Goal: Navigation & Orientation: Find specific page/section

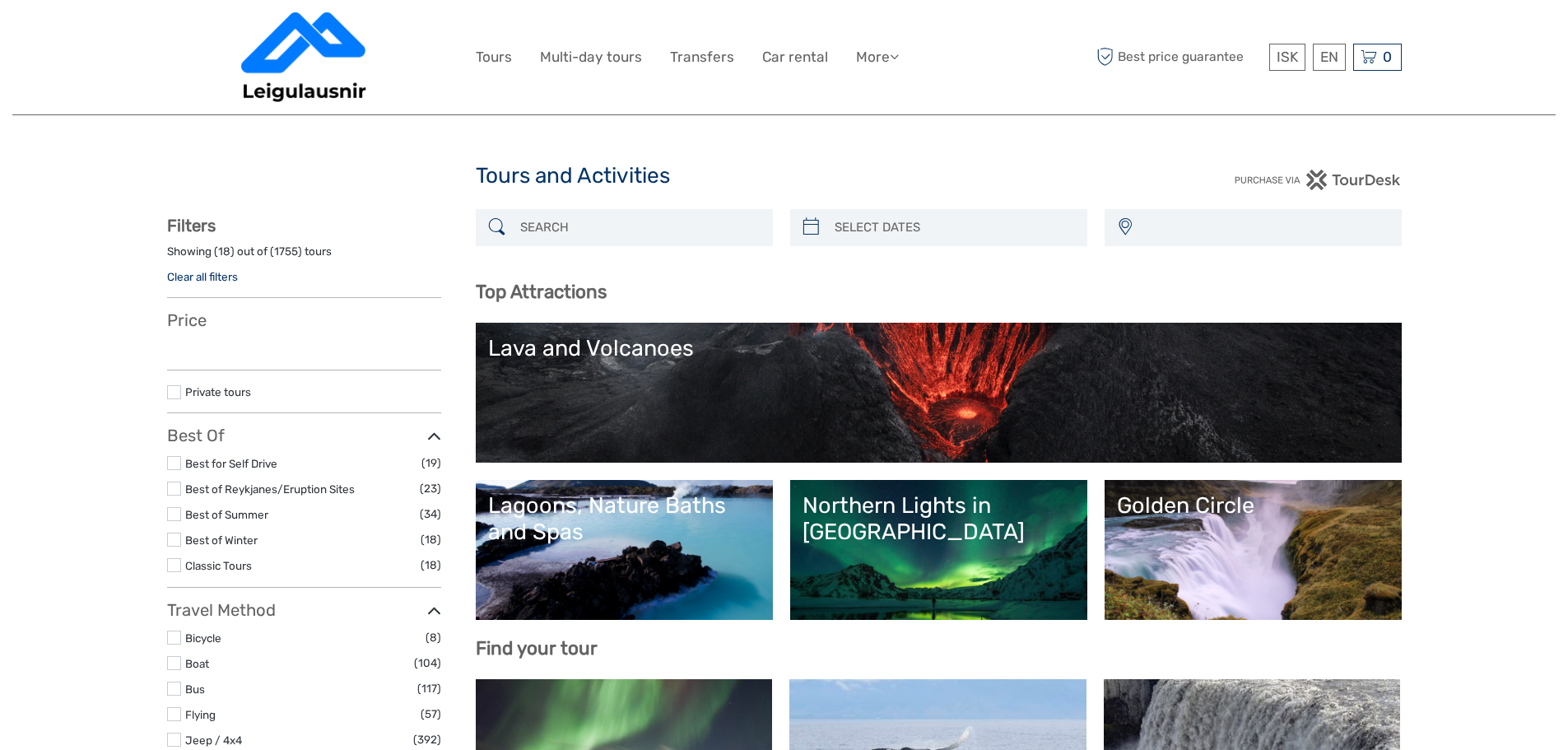
select select
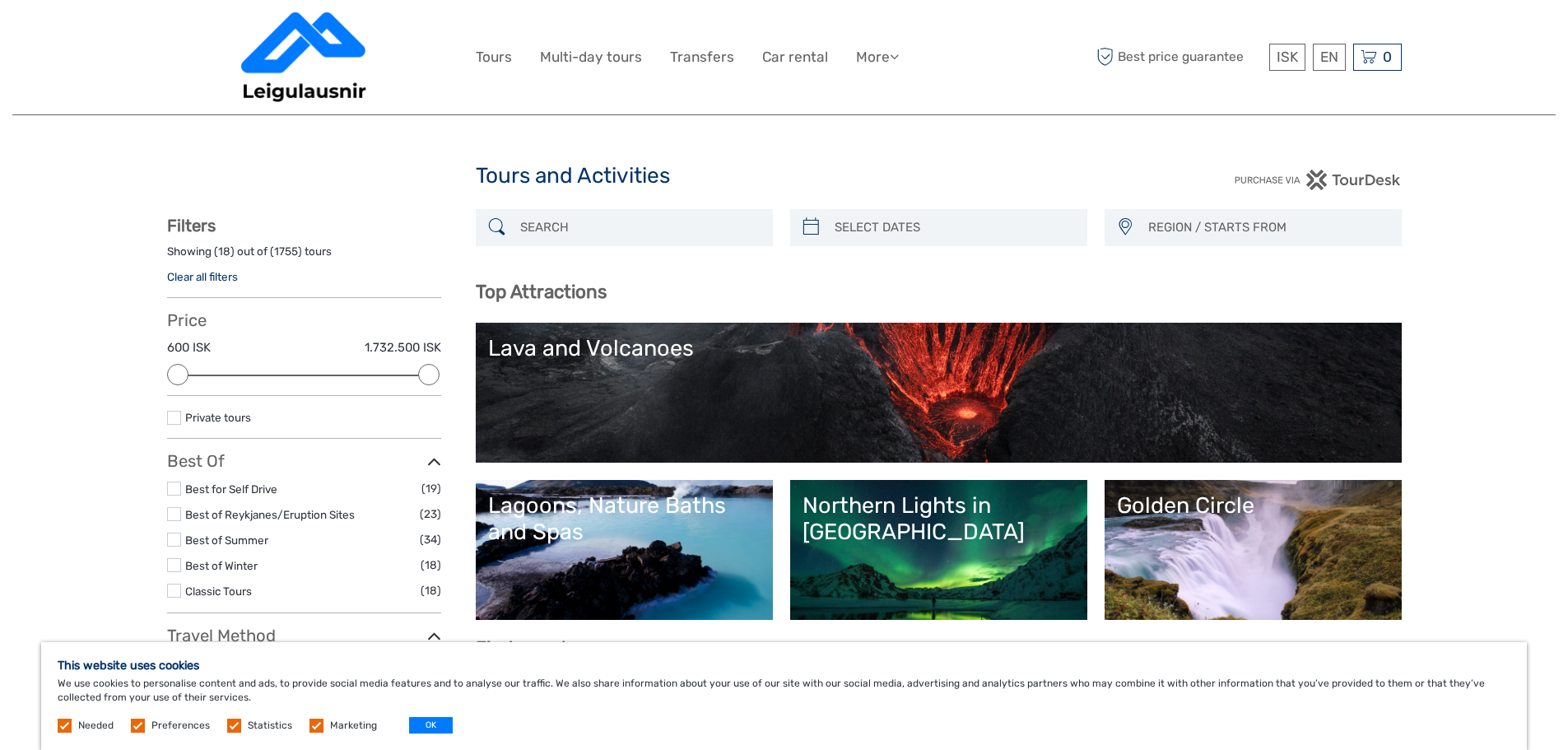
click at [904, 412] on link "Lava and Volcanoes" at bounding box center [938, 392] width 901 height 115
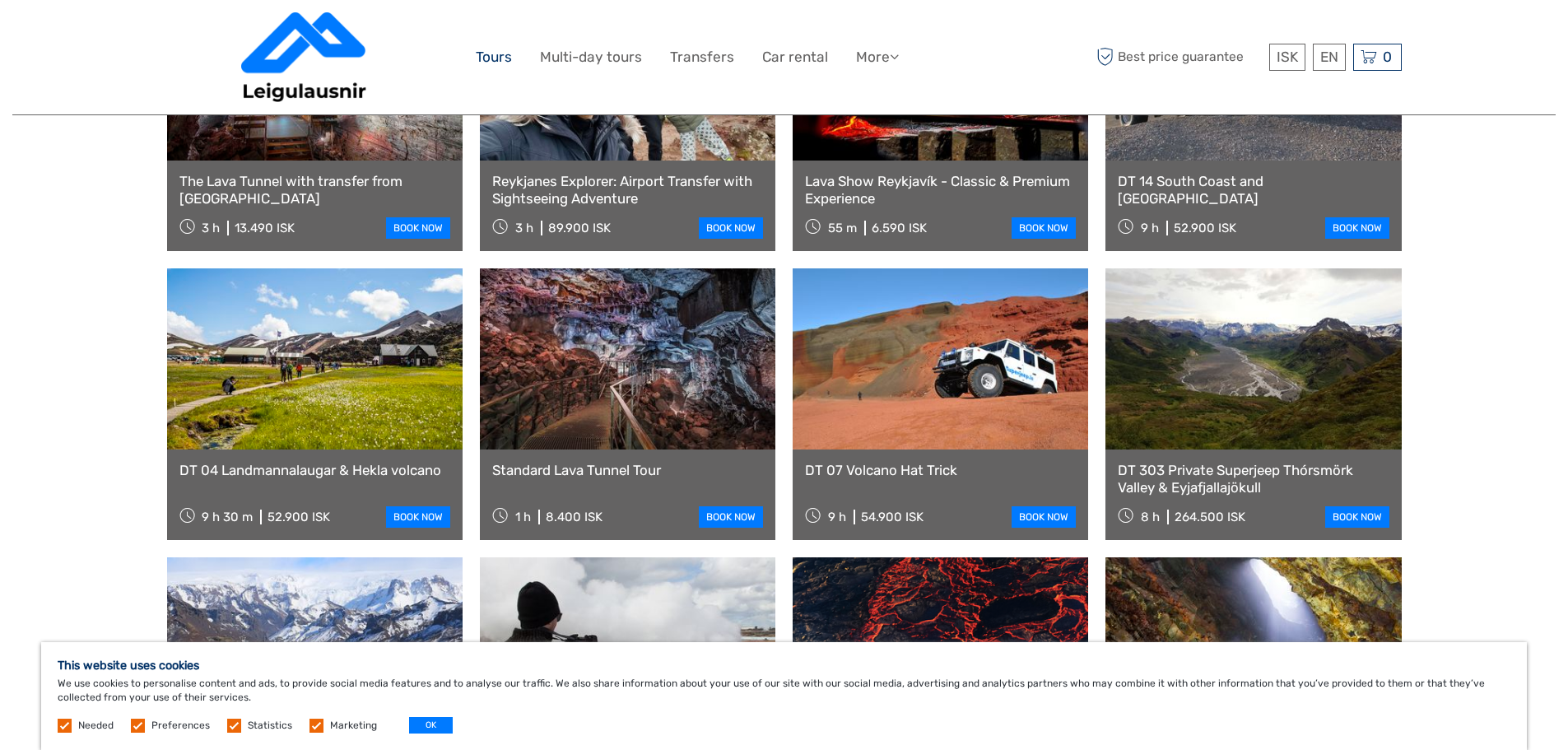
scroll to position [823, 0]
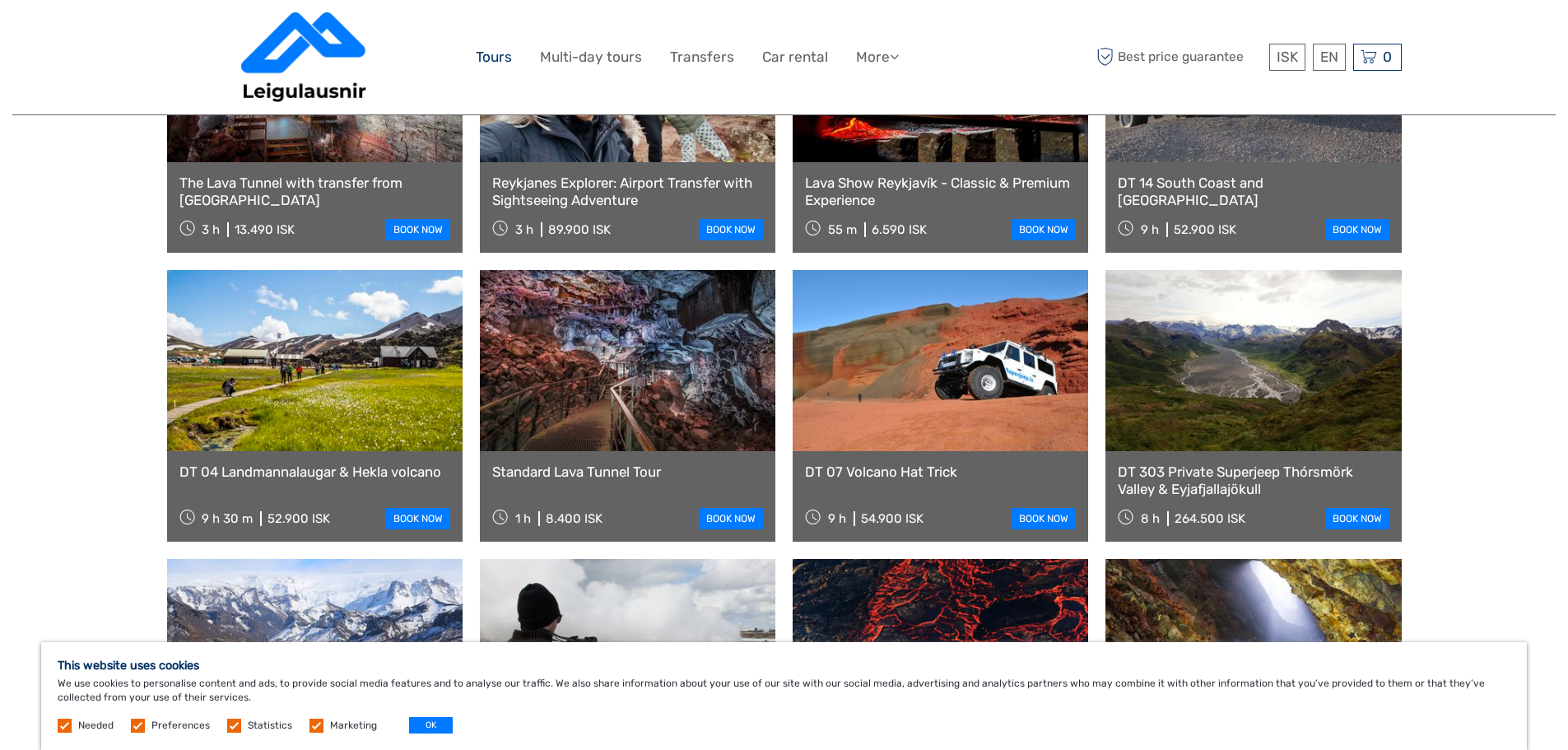
click at [501, 54] on link "Tours" at bounding box center [493, 57] width 36 height 24
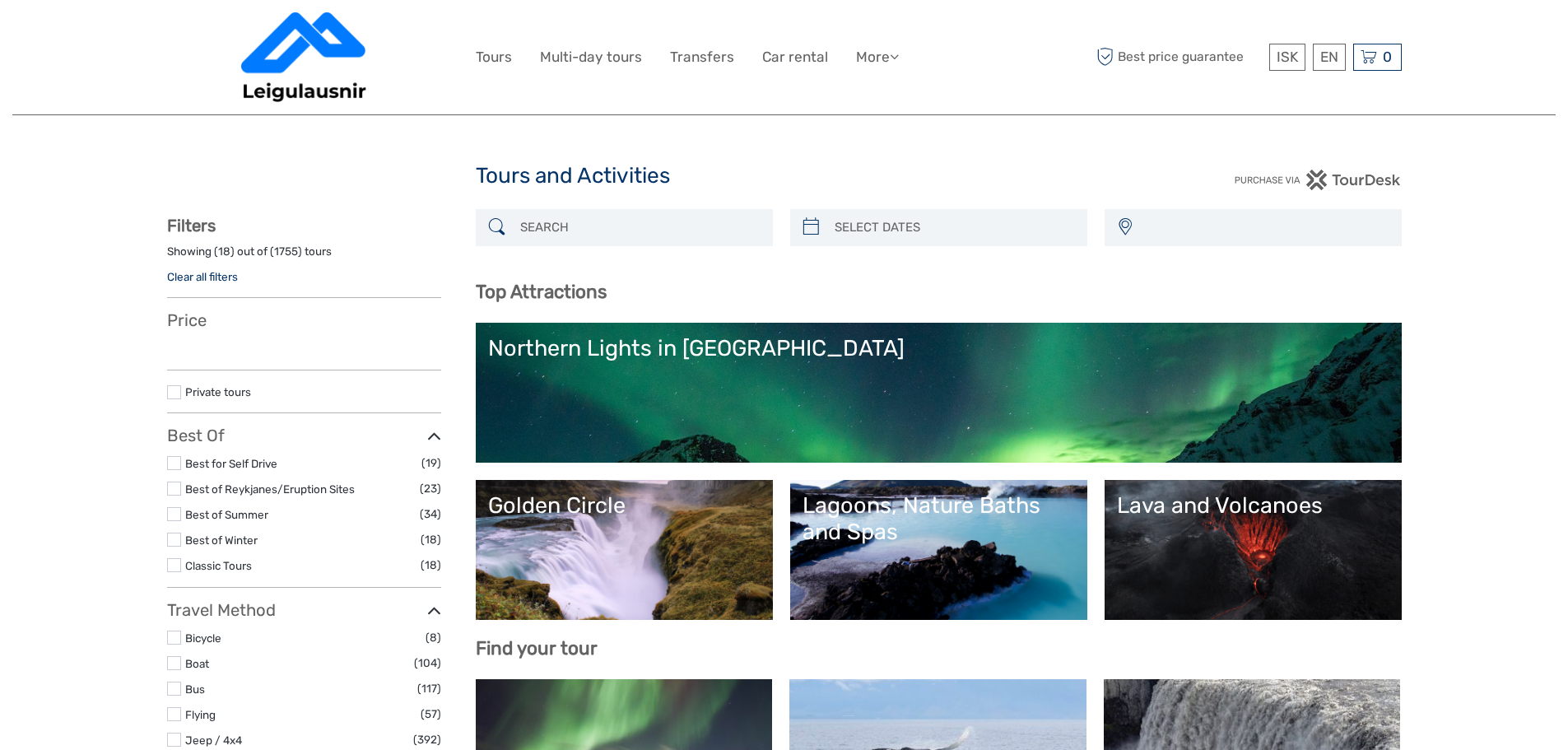
select select
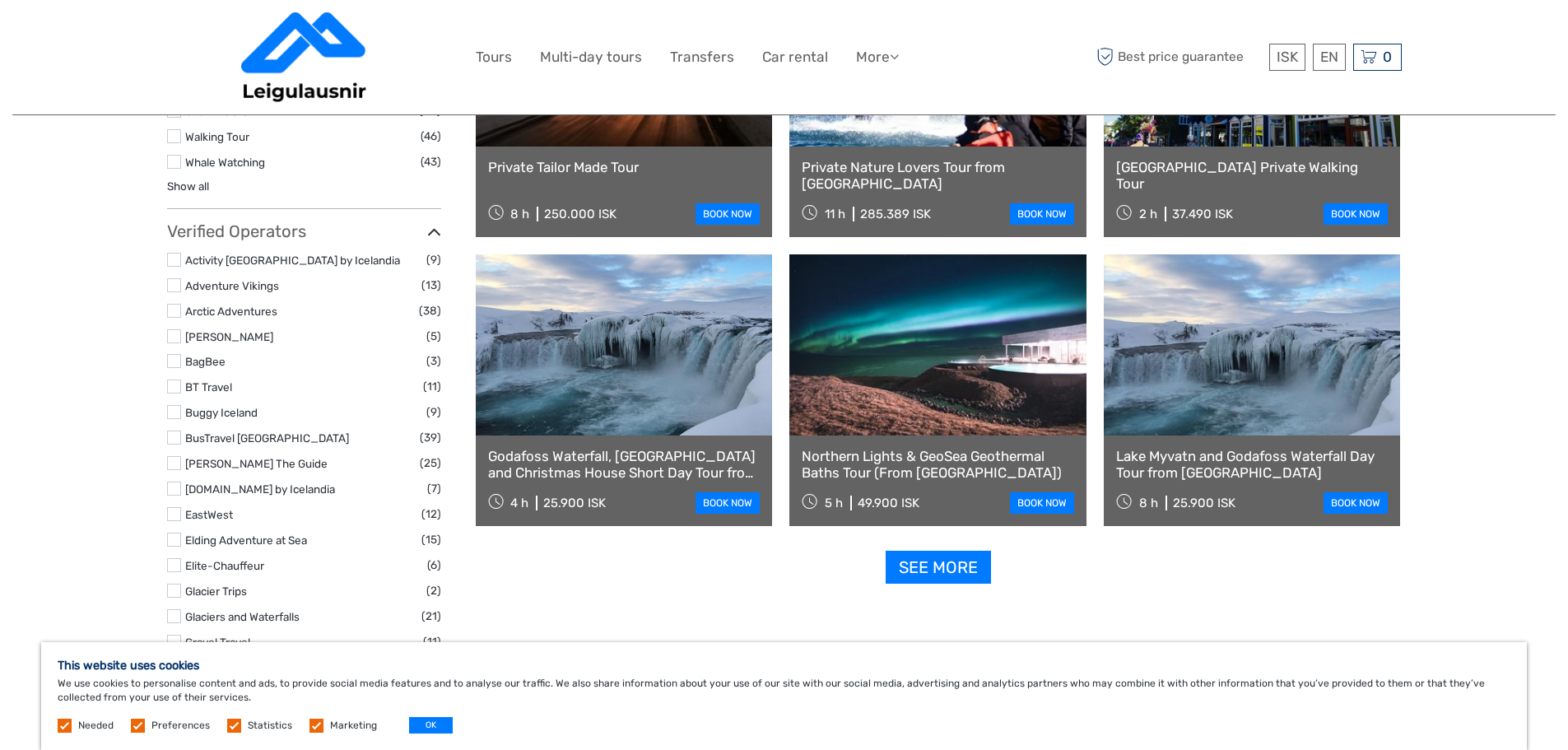
scroll to position [1870, 0]
